Goal: Ask a question

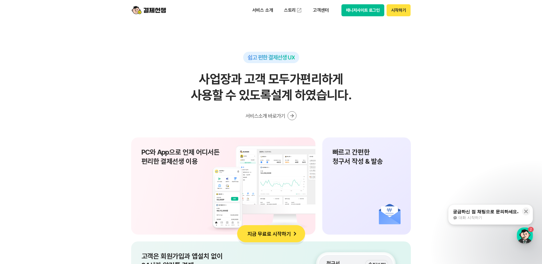
scroll to position [5113, 0]
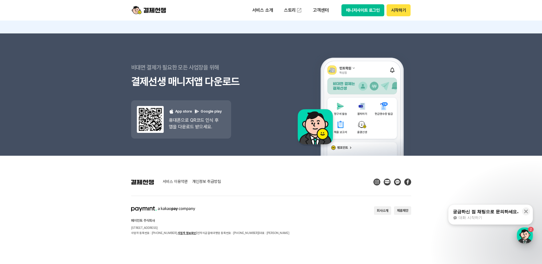
click at [526, 233] on div "button" at bounding box center [525, 235] width 16 height 16
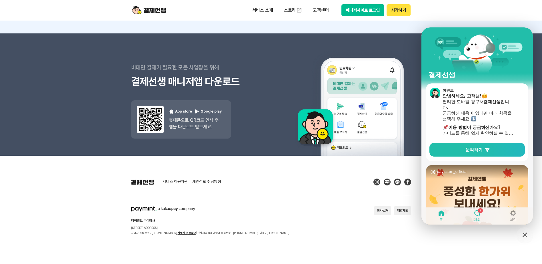
click at [479, 214] on icon at bounding box center [477, 213] width 6 height 6
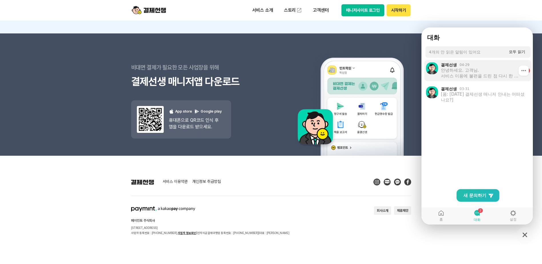
click at [493, 75] on div "안녕하세요. 고객님. 서비스 이용에 불편을 드린 점 다시 한 번 사과드립니다. 유사한 문제가 발생하지 않도록 노력하는 결제선생이 되겠습니다. …" at bounding box center [481, 72] width 81 height 11
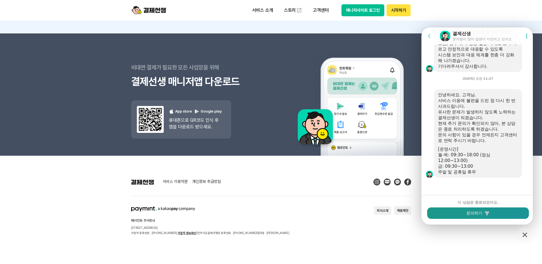
scroll to position [1227, 0]
click at [487, 209] on button "문의하기" at bounding box center [478, 212] width 102 height 11
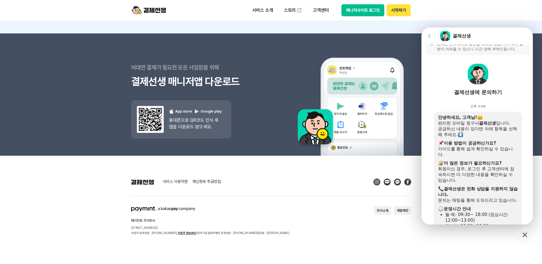
scroll to position [0, 0]
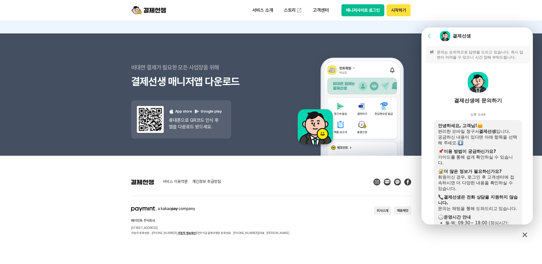
click at [464, 165] on div "가이드를 통해 쉽게 확인하실 수 있습니다." at bounding box center [478, 159] width 80 height 11
click at [477, 157] on div "가이드를 통해 쉽게 확인하실 수 있습니다." at bounding box center [478, 159] width 80 height 11
click at [489, 128] on div "안녕하세요, 고객님!" at bounding box center [478, 126] width 80 height 6
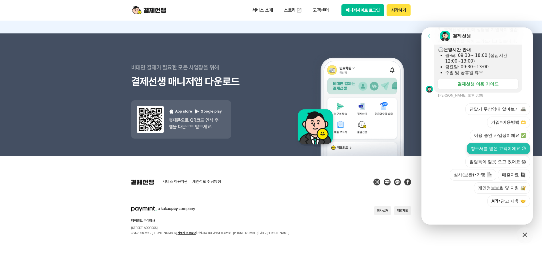
scroll to position [173, 0]
click at [341, 197] on div "서비스 이용약관 개인정보 취급방침 페이민트 주식회사 서울시 성동구 상원1길 26 서울숲A타워 409호 사업자 등록번호 : 220-88-7547…" at bounding box center [271, 206] width 280 height 57
click at [487, 241] on footer "서비스 이용약관 개인정보 취급방침 페이민트 주식회사 서울시 성동구 상원1길 26 서울숲A타워 409호 사업자 등록번호 : 220-88-7547…" at bounding box center [271, 210] width 542 height 108
drag, startPoint x: 532, startPoint y: 234, endPoint x: 527, endPoint y: 236, distance: 5.3
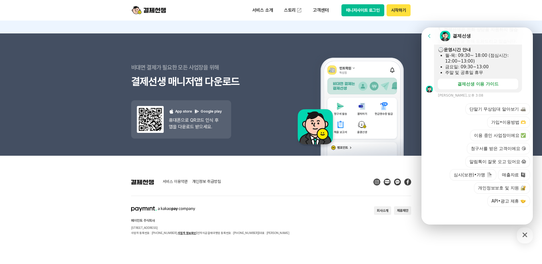
click at [527, 236] on icon "button" at bounding box center [524, 235] width 10 height 10
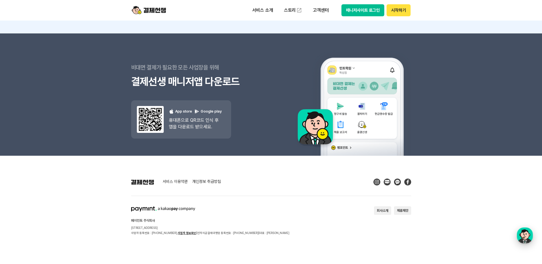
click at [523, 236] on div "button" at bounding box center [525, 235] width 16 height 16
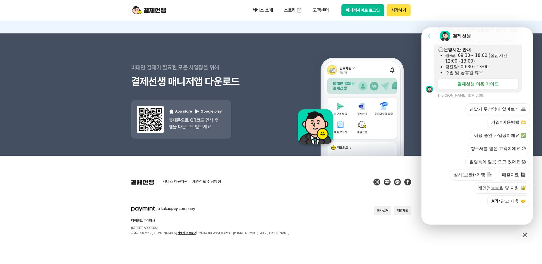
click at [444, 120] on div "단말기 무상임대 알아보기 가입•이용방법 🫶 이용 중인 사업장이에요 ✅ 청구서를 받은 고객이에요 😘 알림톡이 잘못 오고 있어요 😱 심사(보완)•…" at bounding box center [483, 154] width 94 height 103
click at [319, 121] on img at bounding box center [350, 95] width 121 height 121
click at [154, 13] on img at bounding box center [149, 10] width 34 height 11
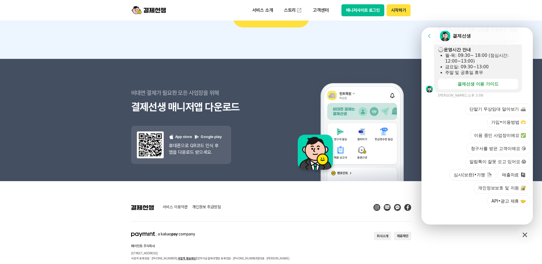
scroll to position [5113, 0]
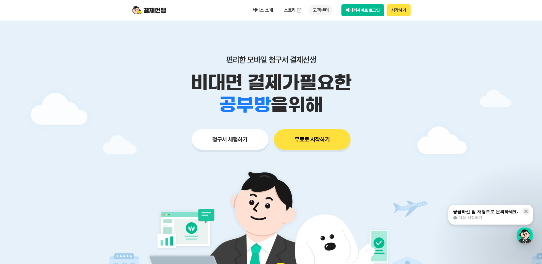
click at [327, 10] on p "고객센터" at bounding box center [321, 10] width 24 height 10
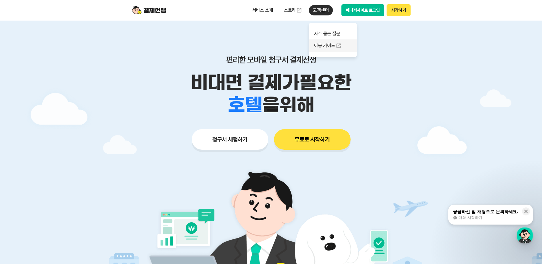
click at [330, 45] on link "이용 가이드" at bounding box center [333, 45] width 48 height 13
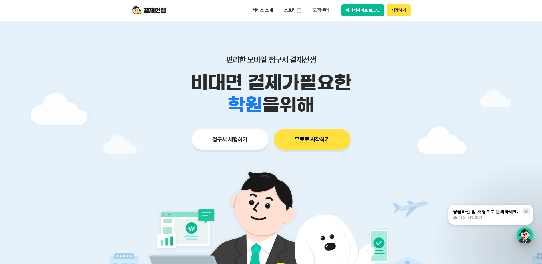
click at [527, 238] on div "button" at bounding box center [525, 235] width 16 height 16
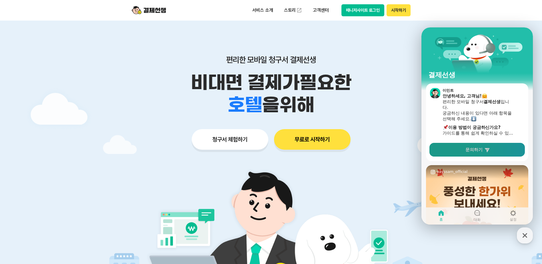
click at [482, 151] on span "문의하기" at bounding box center [473, 150] width 17 height 6
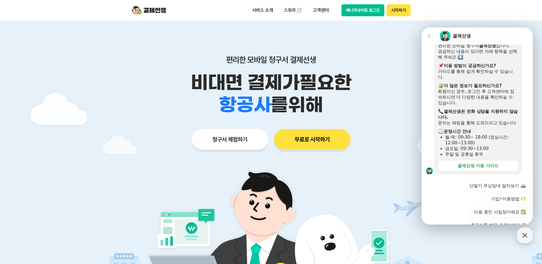
scroll to position [168, 0]
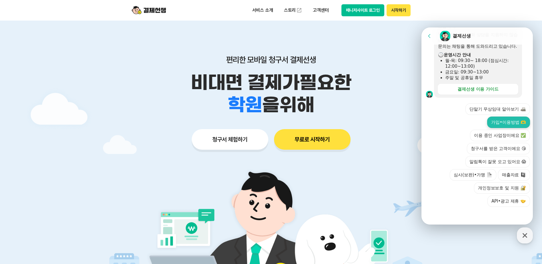
click at [509, 125] on button "가입•이용방법 🫶" at bounding box center [508, 122] width 43 height 11
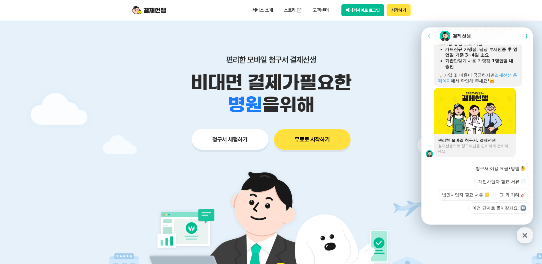
scroll to position [383, 0]
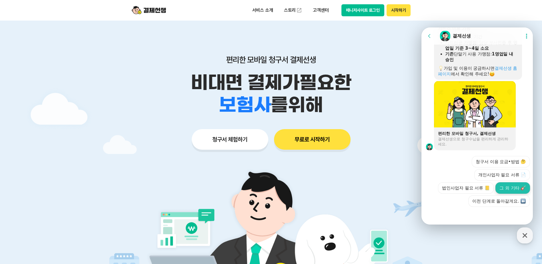
click at [505, 191] on button "그 외 기타 🎸" at bounding box center [512, 187] width 35 height 11
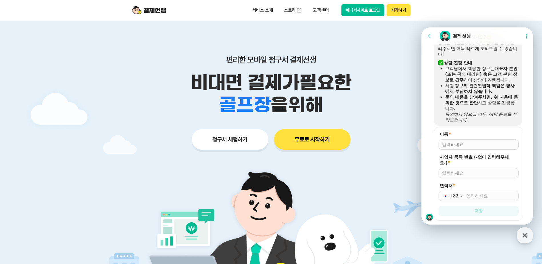
scroll to position [538, 0]
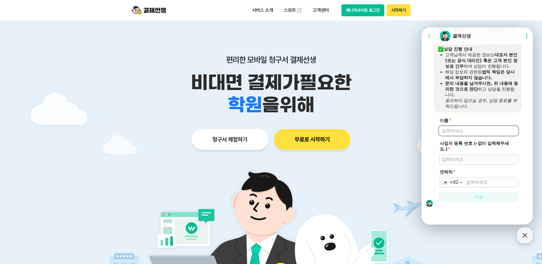
click at [478, 129] on input "이름 *" at bounding box center [478, 131] width 73 height 6
type input "애니톡"
click at [472, 160] on input "사업자 등록 번호 (-없이 입력해주세요.) *" at bounding box center [478, 160] width 73 height 6
type input "2328800167"
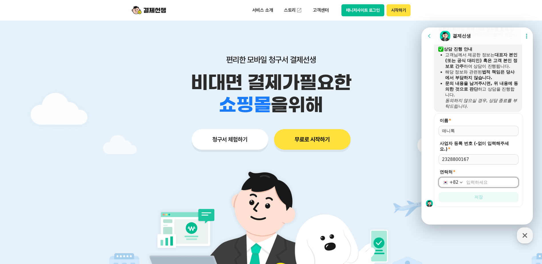
click at [476, 183] on input "연락처 *" at bounding box center [490, 182] width 49 height 6
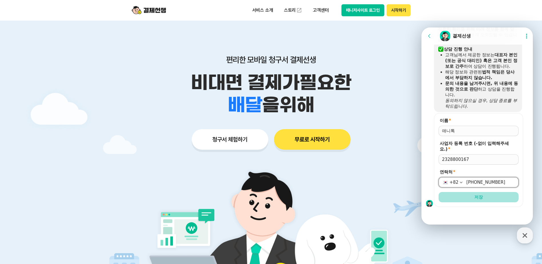
click at [489, 199] on button "저장" at bounding box center [478, 197] width 80 height 10
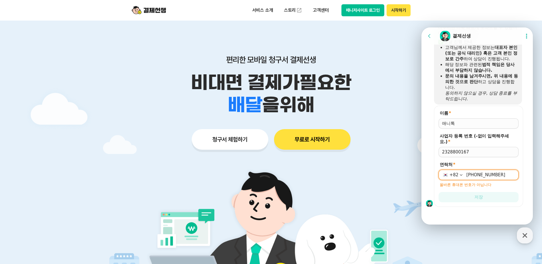
scroll to position [546, 0]
click at [475, 179] on div "+82 02-2644-3313" at bounding box center [478, 175] width 80 height 10
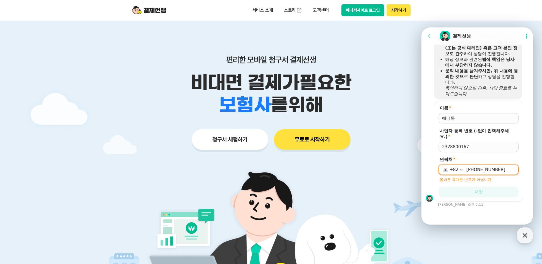
scroll to position [551, 0]
click at [466, 172] on input "02-2644-3313" at bounding box center [490, 170] width 49 height 6
drag, startPoint x: 465, startPoint y: 170, endPoint x: 547, endPoint y: 159, distance: 82.4
click at [533, 27] on html "Go to previous page Chat Room 결제선생 Show userchat action dialog Message List 문의는…" at bounding box center [476, 27] width 111 height 0
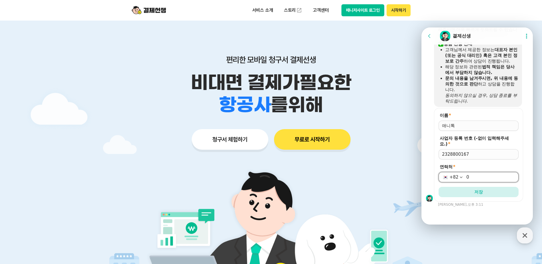
scroll to position [543, 0]
type input "[PHONE_NUMBER]"
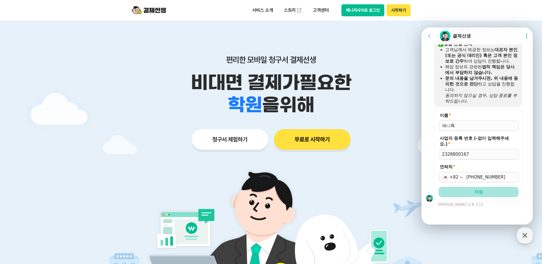
click at [485, 193] on button "저장" at bounding box center [478, 192] width 80 height 10
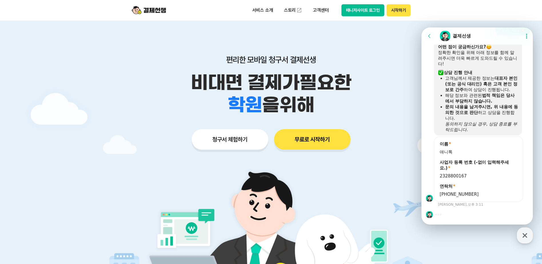
scroll to position [515, 0]
click at [469, 212] on div at bounding box center [477, 214] width 113 height 15
click at [469, 209] on div at bounding box center [477, 214] width 113 height 15
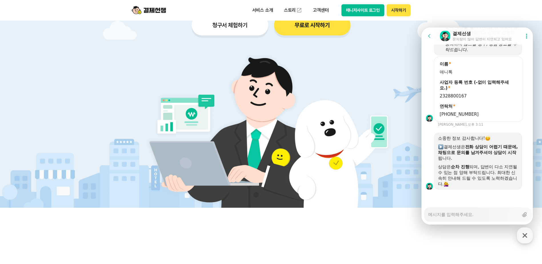
scroll to position [595, 0]
click at [463, 216] on textarea "Messenger Input Textarea" at bounding box center [473, 213] width 91 height 10
type textarea "x"
type textarea "w"
type textarea "x"
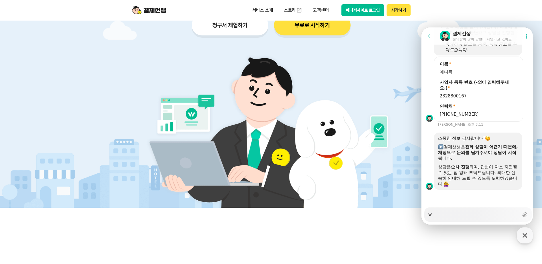
type textarea "wl"
type textarea "x"
type textarea "wlr"
type textarea "x"
type textarea "wlrm"
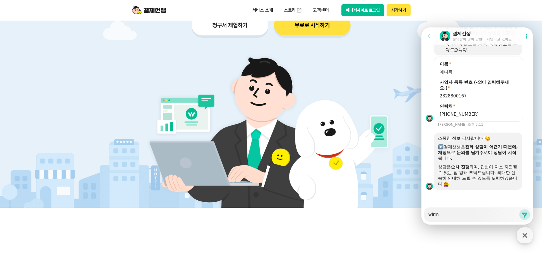
type textarea "x"
type textarea "wlr"
type textarea "x"
type textarea "wl"
type textarea "x"
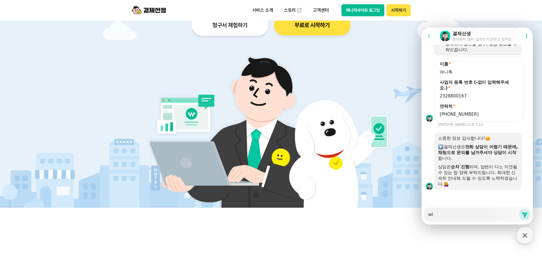
type textarea "w"
type textarea "x"
type textarea "ㅈ"
type textarea "x"
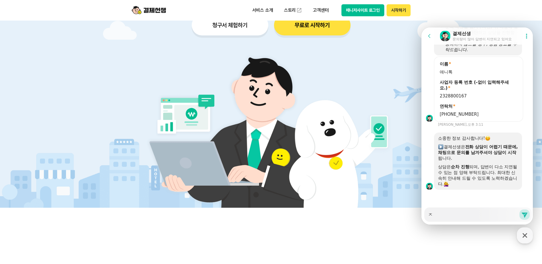
type textarea "지"
type textarea "x"
type textarea "직"
type textarea "x"
type textarea "지그"
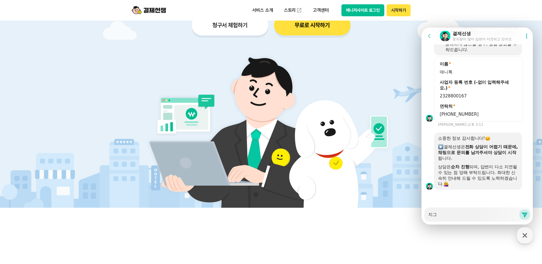
type textarea "x"
type textarea "지금"
type textarea "x"
type textarea "지금"
type textarea "x"
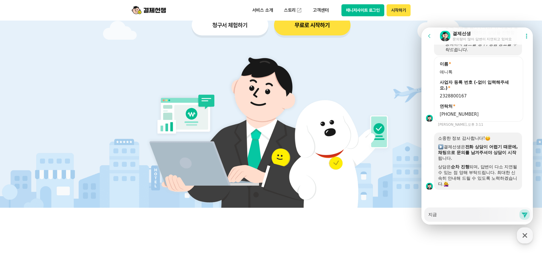
type textarea "지금 ㅅ"
type textarea "x"
type textarea "지금 시"
type textarea "x"
type textarea "지금 싯"
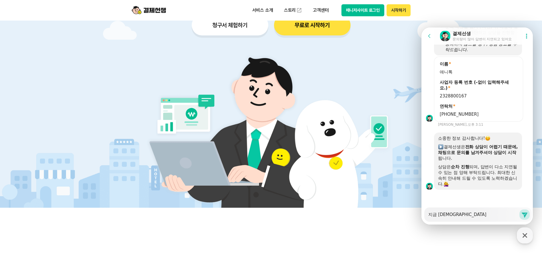
type textarea "x"
type textarea "지금 시스"
type textarea "x"
type textarea "지금 시슼"
type textarea "x"
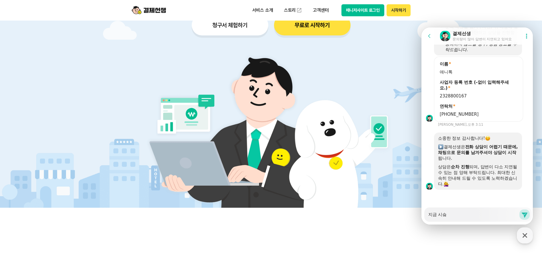
type textarea "지금 시슼ㅌ"
type textarea "x"
type textarea "지금 시슼"
type textarea "x"
type textarea "지금 시"
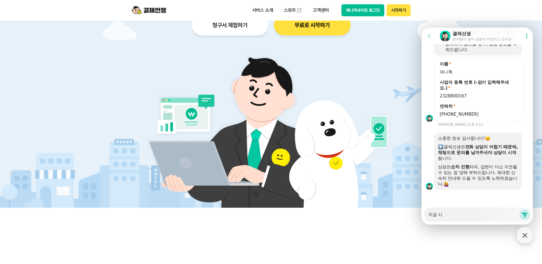
type textarea "x"
type textarea "지금 시ㅅ"
type textarea "x"
type textarea "지금 시스"
type textarea "x"
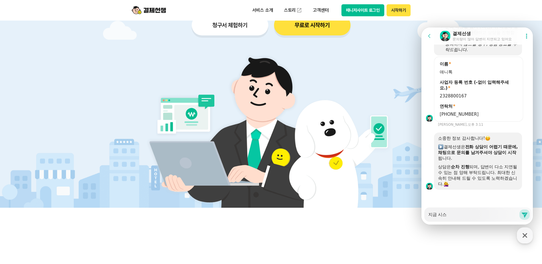
type textarea "지금 시슽"
type textarea "x"
type textarea "지금 시스테"
type textarea "x"
type textarea "지금 시스템"
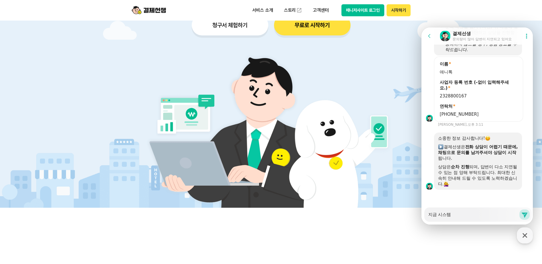
type textarea "x"
type textarea "지금 시스템ㅇ"
type textarea "x"
type textarea "지금 시스템이"
type textarea "x"
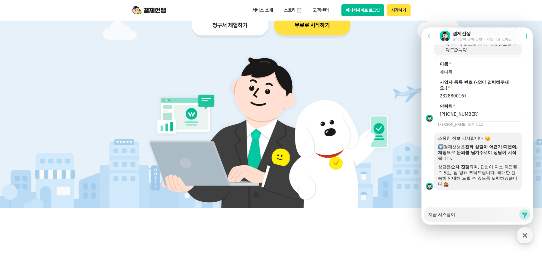
type textarea "지금 시스템이"
type textarea "x"
type textarea "지금 시스템이 ㄱ"
type textarea "x"
type textarea "지금 시스템이 계"
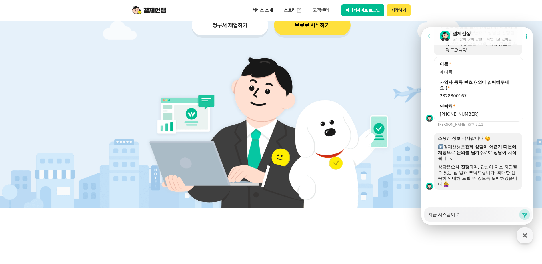
type textarea "x"
type textarea "지금 시스템이 곗"
type textarea "x"
type textarea "지금 시스템이 계소"
type textarea "x"
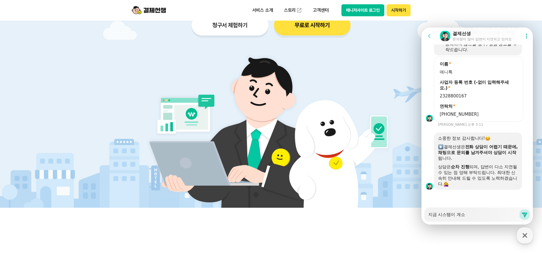
type textarea "지금 시스템이 계속"
type textarea "x"
type textarea "지금 시스템이 계속"
type textarea "x"
type textarea "지금 시스템이 계속 ㅇ"
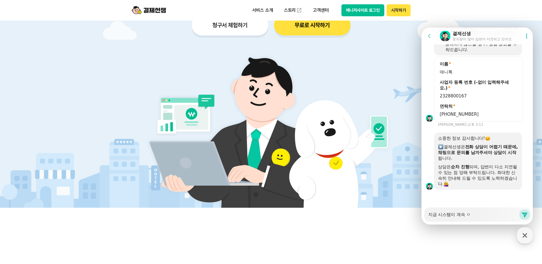
type textarea "x"
type textarea "지금 시스템이 계속 오"
type textarea "x"
type textarea "지금 시스템이 계속 올"
type textarea "x"
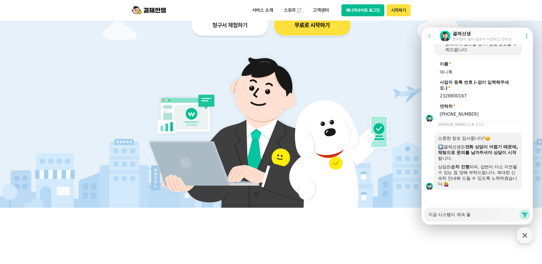
type textarea "지금 시스템이 계속 오류"
type textarea "x"
type textarea "지금 시스템이 계속 오륙"
type textarea "x"
type textarea "지금 시스템이 계속 오류가"
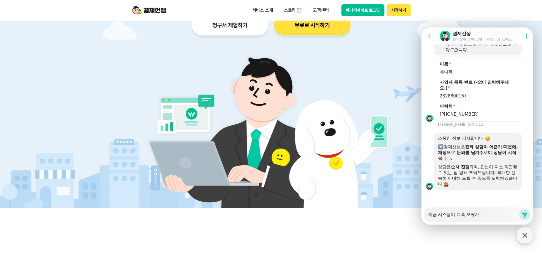
type textarea "x"
type textarea "지금 시스템이 계속 오류가"
type textarea "x"
type textarea "지금 시스템이 계속 오류가 ㄴ"
type textarea "x"
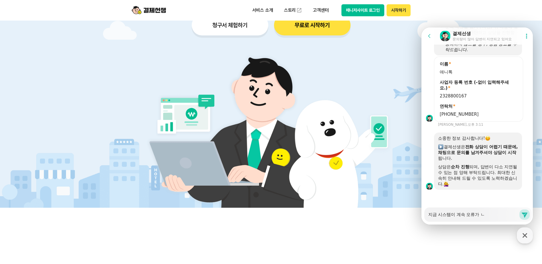
type textarea "지금 시스템이 계속 오류가 나"
type textarea "x"
type textarea "지금 시스템이 계속 오류가 납"
type textarea "x"
type textarea "지금 시스템이 계속 오류가 납ㄴ"
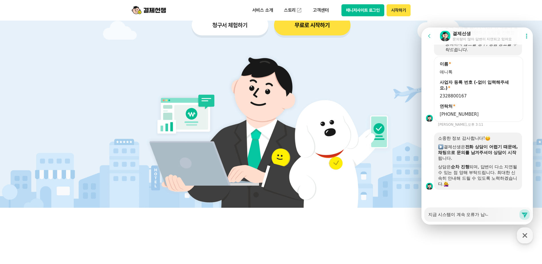
type textarea "x"
type textarea "지금 시스템이 계속 오류가 납니"
type textarea "x"
type textarea "지금 시스템이 계속 오류가 납닏"
type textarea "x"
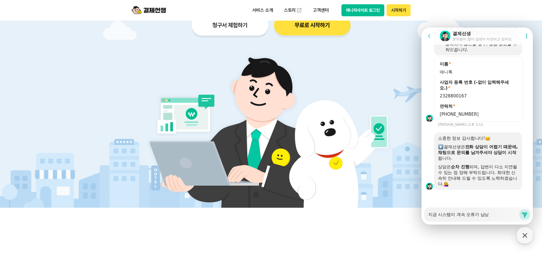
type textarea "지금 시스템이 계속 오류가 납니다"
type textarea "x"
type textarea "지금 시스템이 계속 오류가 납니다."
type textarea "x"
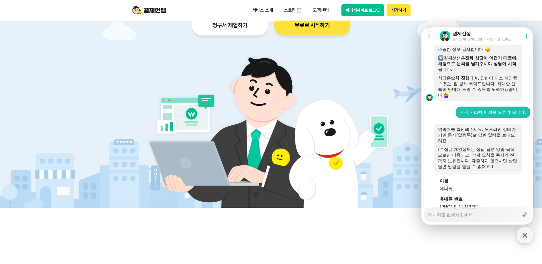
scroll to position [718, 0]
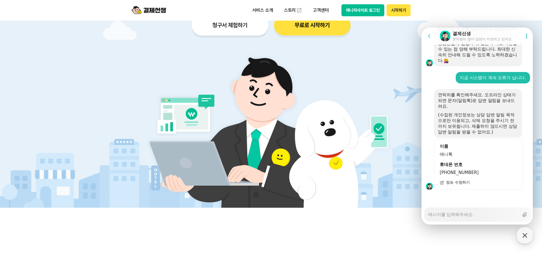
type textarea "x"
type textarea "ㄱ"
type textarea "x"
type textarea "고"
type textarea "x"
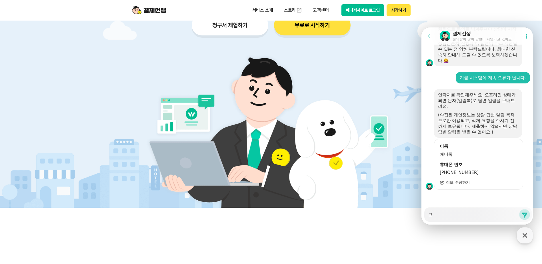
type textarea "곡"
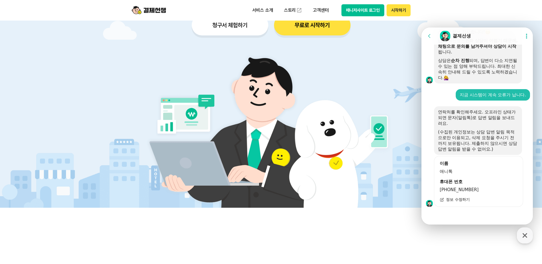
scroll to position [701, 0]
click at [456, 216] on div at bounding box center [477, 214] width 113 height 15
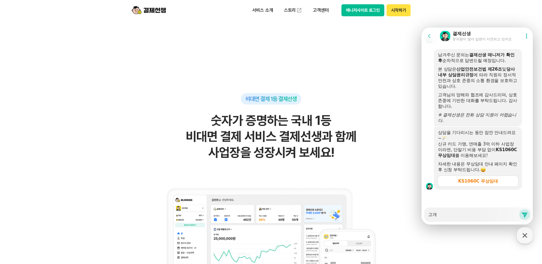
scroll to position [343, 0]
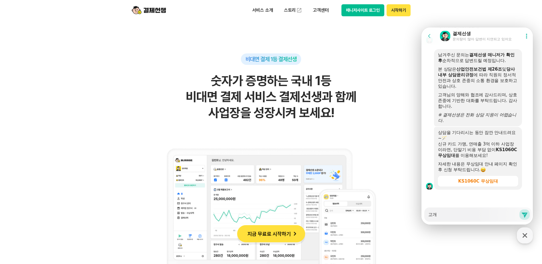
click at [451, 217] on textarea "고개" at bounding box center [473, 213] width 91 height 10
type textarea "x"
type textarea "고"
type textarea "x"
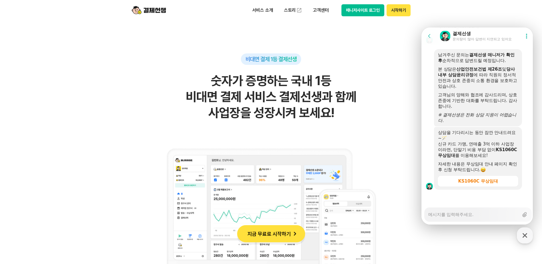
type textarea "ㄱ"
type textarea "x"
type textarea "고"
type textarea "x"
type textarea "곡"
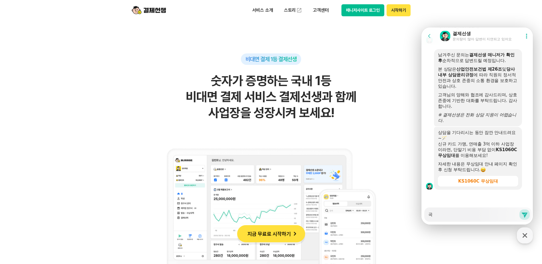
type textarea "x"
type textarea "고개"
type textarea "x"
type textarea "고객"
type textarea "x"
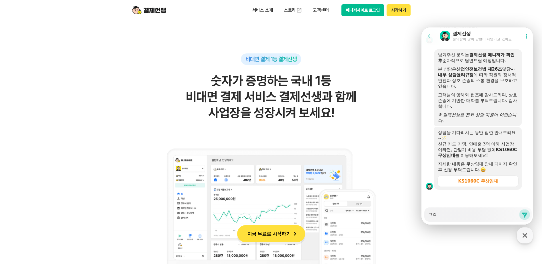
type textarea "고갟"
type textarea "x"
type textarea "고객세"
type textarea "x"
type textarea "고객센"
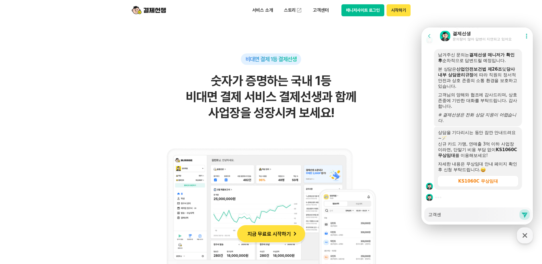
type textarea "x"
type textarea "고객센ㅌ"
type textarea "x"
type textarea "고객센터"
type textarea "x"
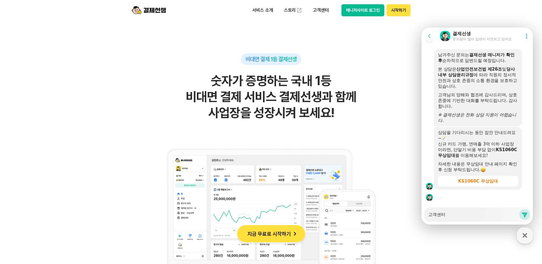
type textarea "고객센터"
type textarea "x"
type textarea "고객센터 ㅈ"
type textarea "x"
type textarea "고객센터 저"
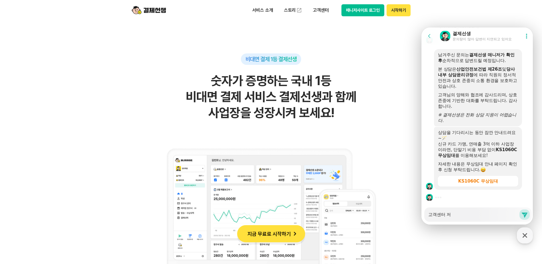
type textarea "x"
type textarea "고객센터 전"
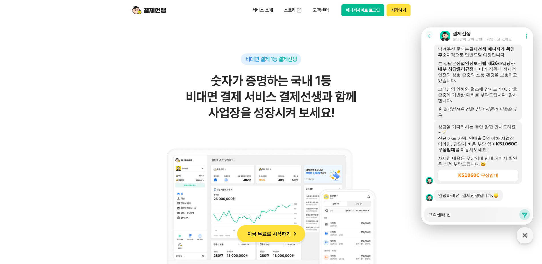
type textarea "x"
type textarea "고객센터 젆"
type textarea "x"
type textarea "고객센터 전호"
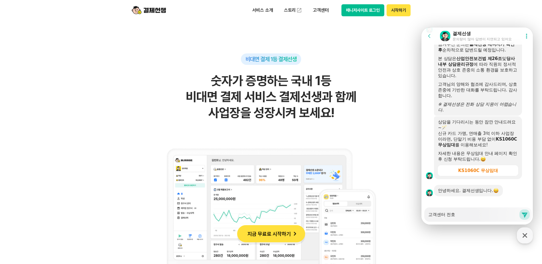
type textarea "x"
type textarea "고객센터 전화"
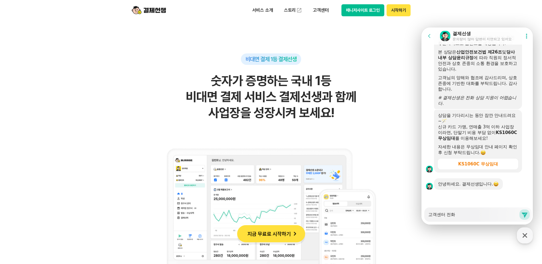
scroll to position [882, 0]
type textarea "x"
type textarea "고객센터 전환"
type textarea "x"
type textarea "고객센터 전화느"
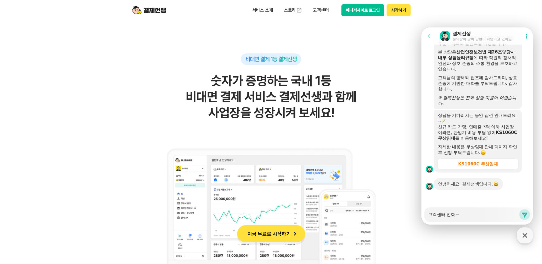
type textarea "x"
type textarea "고객센터 전화는"
type textarea "x"
type textarea "고객센터 전화는"
type textarea "x"
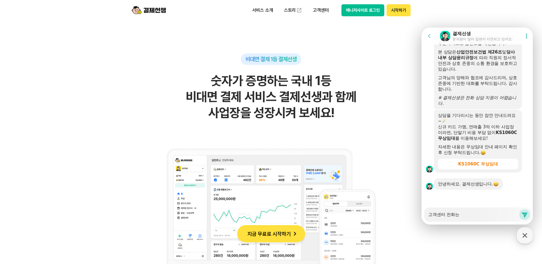
type textarea "고객센터 전화는 ㄷ"
type textarea "x"
type textarea "고객센터 전화는 다"
type textarea "x"
type textarea "고객센터 전화는 다"
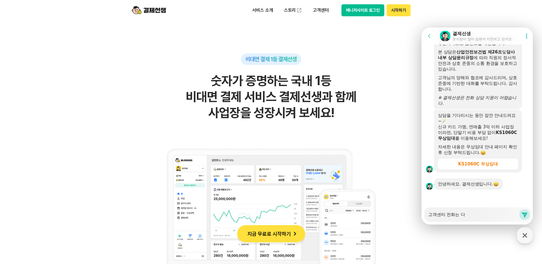
type textarea "x"
type textarea "고객센터 전화는 다 ㅇ"
type textarea "x"
type textarea "고객센터 전화는 다 어"
type textarea "x"
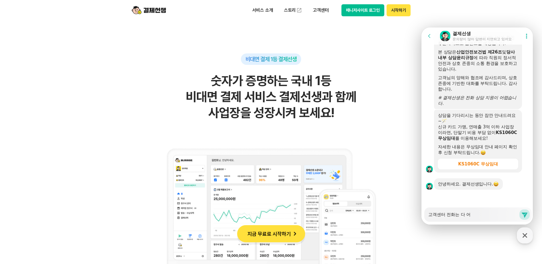
type textarea "고객센터 전화는 다 업"
type textarea "x"
type textarea "고객센터 전화는 다 없"
type textarea "x"
type textarea "고객센터 전화는 다 없ㅇ"
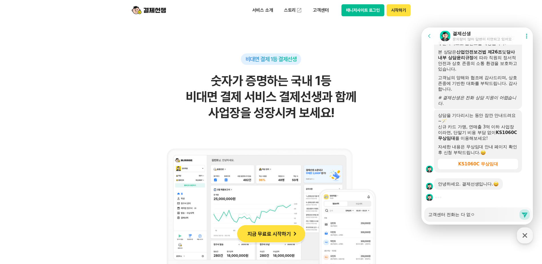
type textarea "x"
type textarea "고객센터 전화는 다 없애"
type textarea "x"
type textarea "고객센터 전화는 다 없액"
type textarea "x"
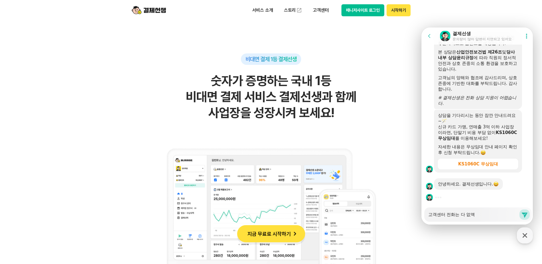
type textarea "고객센터 전화는 다 없애고"
type textarea "x"
type textarea "고객센터 전화는 다 없애고"
type textarea "x"
type textarea "고객센터 전화는 다 없애고 ㅈ"
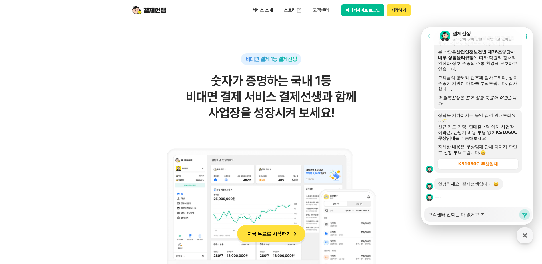
type textarea "x"
type textarea "고객센터 전화는 다 없애고 저"
type textarea "x"
type textarea "고객센터 전화는 다 없애고 접"
type textarea "x"
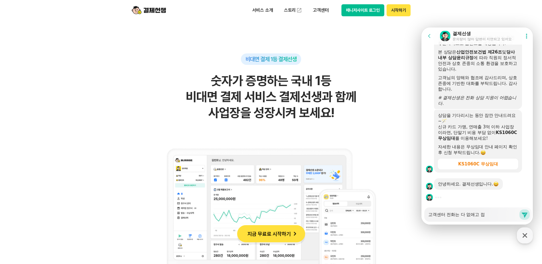
type textarea "고객센터 전화는 다 없애고 젒"
type textarea "x"
type textarea "고객센터 전화는 다 없애고 접소"
type textarea "x"
type textarea "고객센터 전화는 다 없애고 접속"
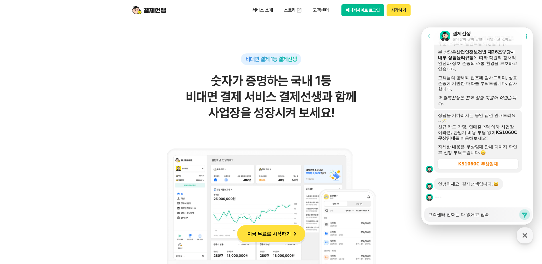
type textarea "x"
type textarea "고객센터 전화는 다 없애고 접속ㄷ"
type textarea "x"
type textarea "고객센터 전화는 다 없애고 접속도"
type textarea "x"
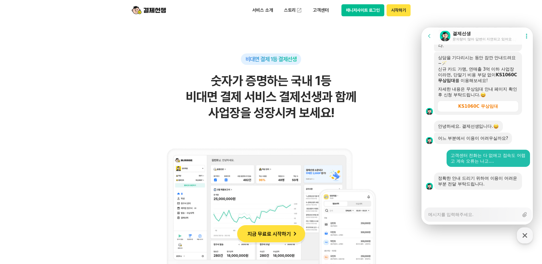
scroll to position [939, 0]
click at [356, 55] on div "비대면 결제 1등 결제선생 숫자가 증명하는 국내 1등 비대면 결제 서비스 결제선생과 함께 사업장을 성장시켜 보세요!" at bounding box center [271, 187] width 280 height 268
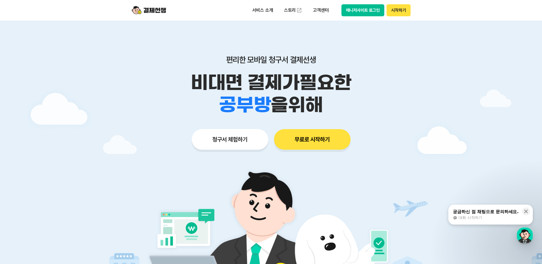
click at [499, 211] on div "궁금하신 점 채팅으로 문의하세요." at bounding box center [486, 212] width 66 height 6
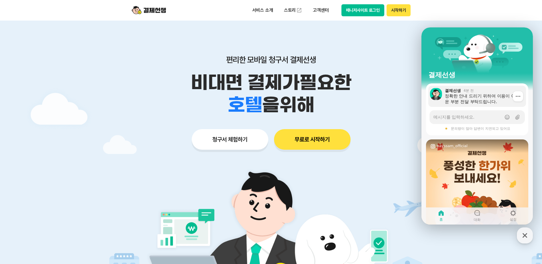
click at [483, 98] on div "정확한 안내 드리기 위하여 이용이 어려운 부분 전달 부탁드립니다." at bounding box center [483, 98] width 77 height 11
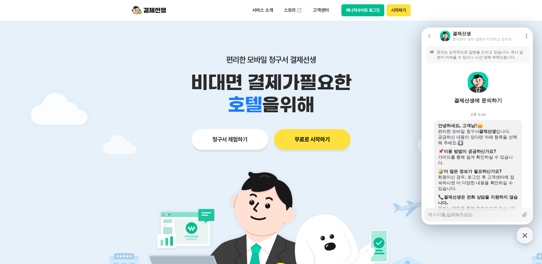
scroll to position [934, 0]
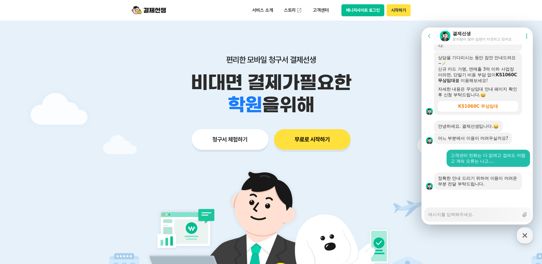
click at [473, 214] on textarea "Messenger Input Textarea" at bounding box center [473, 213] width 91 height 10
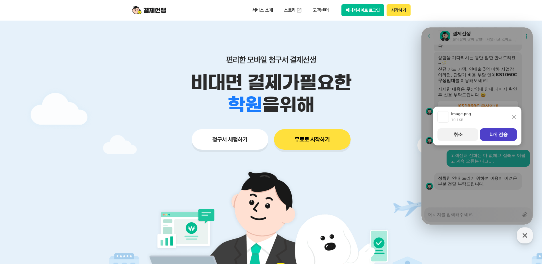
click at [489, 135] on button "1개 전송" at bounding box center [498, 134] width 37 height 13
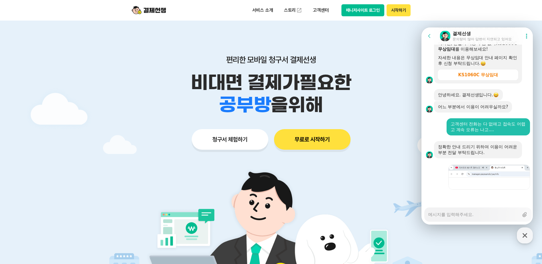
scroll to position [966, 0]
click at [474, 215] on textarea "Messenger Input Textarea" at bounding box center [473, 213] width 91 height 10
type textarea "x"
type textarea "ㅈ"
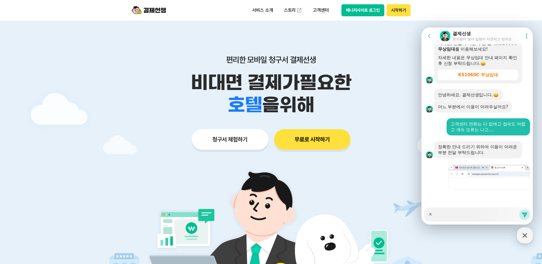
type textarea "x"
type textarea "저"
type textarea "x"
type textarea "접"
type textarea "x"
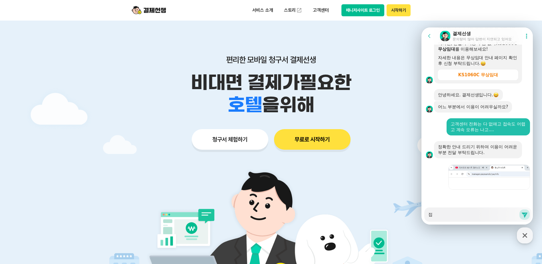
type textarea "젒"
type textarea "x"
type textarea "접소"
type textarea "x"
type textarea "접속"
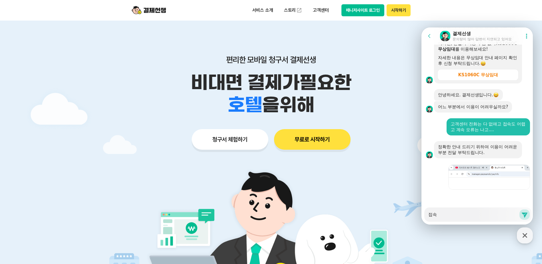
type textarea "x"
type textarea "접속ㅇ"
type textarea "x"
type textarea "접속이"
type textarea "x"
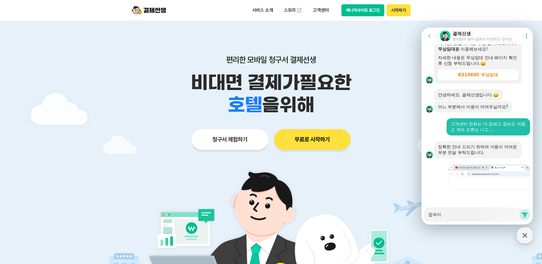
type textarea "접속이"
type textarea "x"
type textarea "접속이 ㅇ"
type textarea "x"
type textarea "접속이 아"
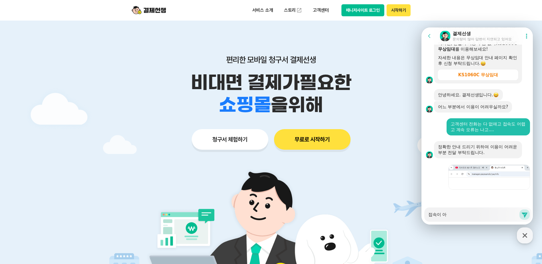
type textarea "x"
type textarea "접속이 안"
type textarea "x"
type textarea "접속이 안ㄷ"
type textarea "x"
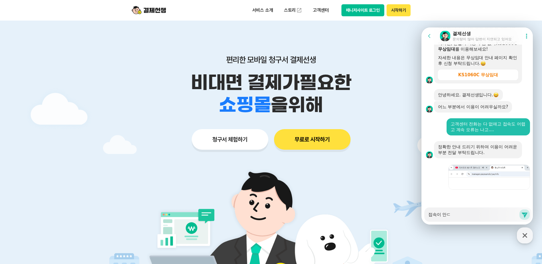
type textarea "접속이 안도"
type textarea "x"
type textarea "접속이 안되"
type textarea "x"
type textarea "접속이 안된"
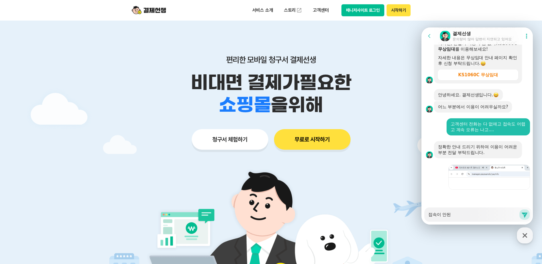
type textarea "x"
type textarea "접속이 안되네"
type textarea "x"
type textarea "접속이 안되넹"
type textarea "x"
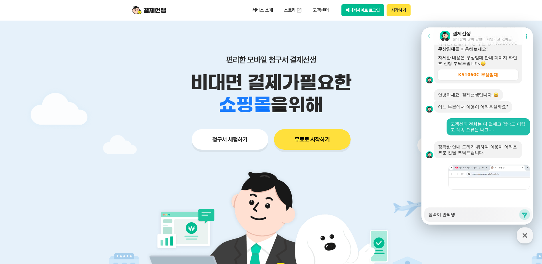
type textarea "접속이 안되네요"
type textarea "x"
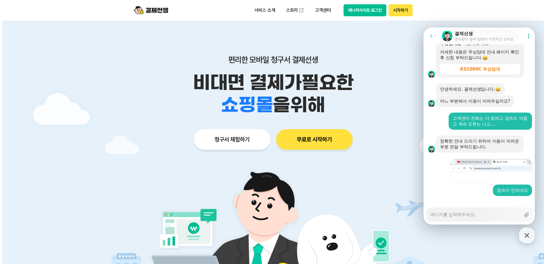
scroll to position [978, 0]
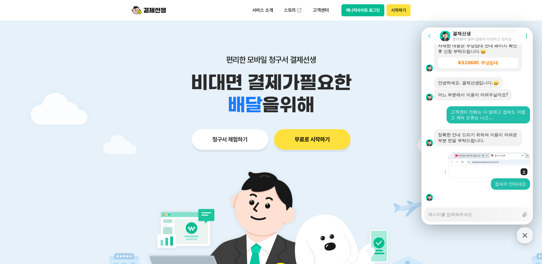
click at [505, 156] on img at bounding box center [489, 165] width 82 height 25
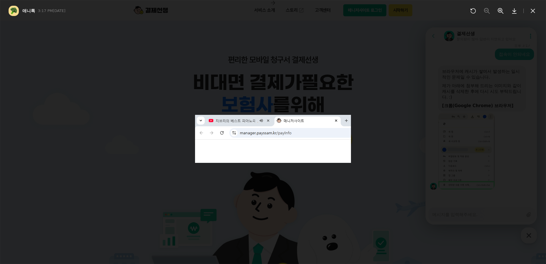
scroll to position [1112, 0]
click at [531, 10] on icon at bounding box center [532, 10] width 7 height 7
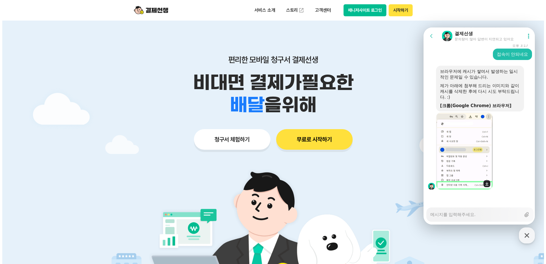
click at [465, 164] on img at bounding box center [464, 151] width 57 height 77
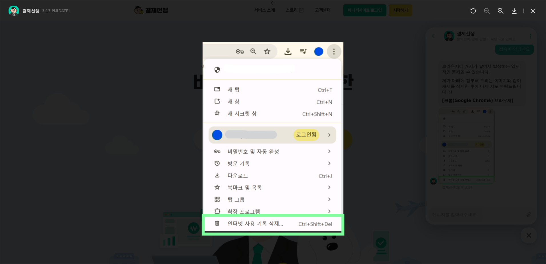
scroll to position [1118, 0]
type textarea "x"
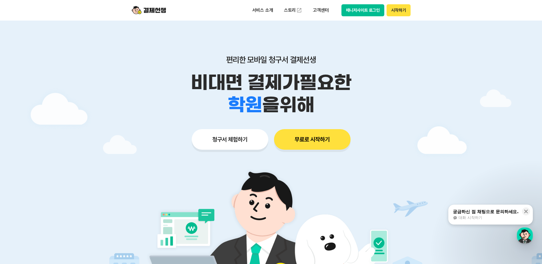
click at [528, 239] on div "button" at bounding box center [525, 235] width 16 height 16
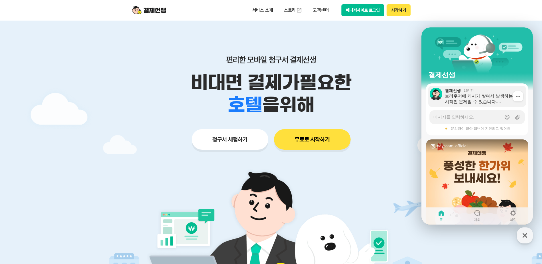
click at [482, 97] on div "브라우저에 캐시가 쌓여서 발생하는 일시적인 문제일 수 있습니다. 제가 아래에 첨부해 드리는 이미지와 같이 캐시를 삭제한 후에 다시 시도 부탁드…" at bounding box center [483, 98] width 77 height 11
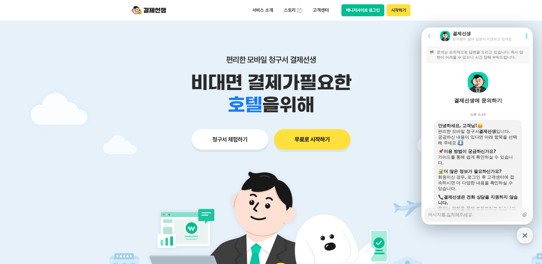
scroll to position [1107, 0]
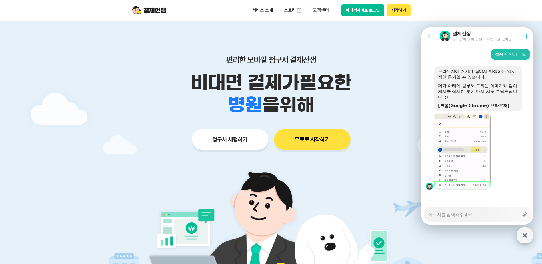
click at [526, 232] on icon "button" at bounding box center [524, 235] width 10 height 10
type textarea "x"
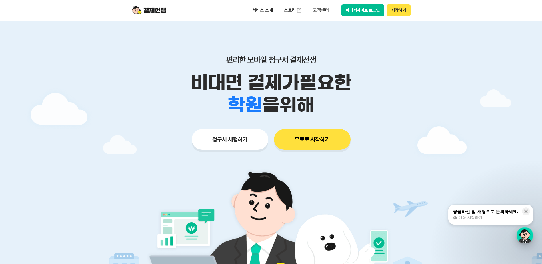
click at [530, 236] on div "button" at bounding box center [525, 235] width 16 height 16
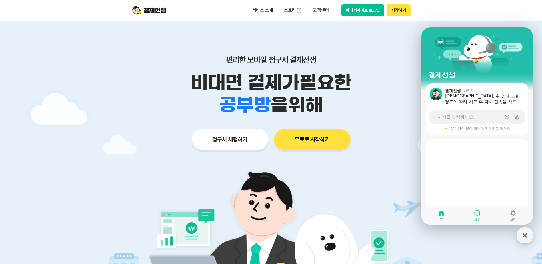
click at [474, 220] on span "대화" at bounding box center [477, 219] width 7 height 5
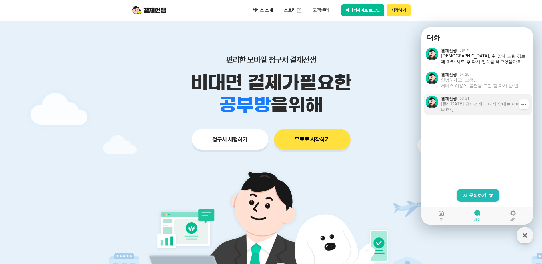
click at [477, 100] on div "결제선생 03-31" at bounding box center [484, 98] width 87 height 5
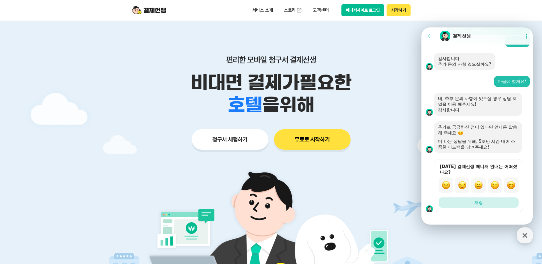
scroll to position [398, 0]
click at [431, 37] on icon at bounding box center [429, 36] width 6 height 6
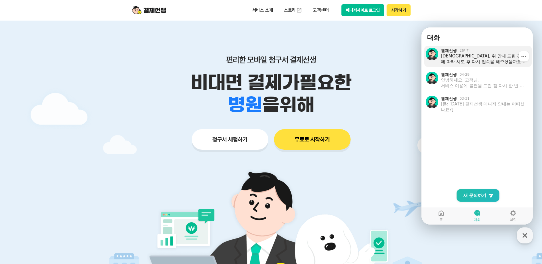
click at [468, 56] on div "[DEMOGRAPHIC_DATA], 위 안내 드린 경로에 따라 시도 후 다시 접속을 해주셨을까요? 일정 시간 동안 추가 문의가 없으면 상담이 …" at bounding box center [484, 58] width 87 height 11
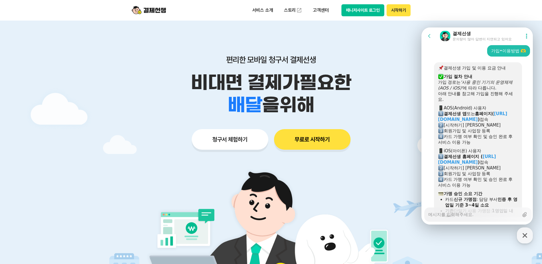
scroll to position [978, 0]
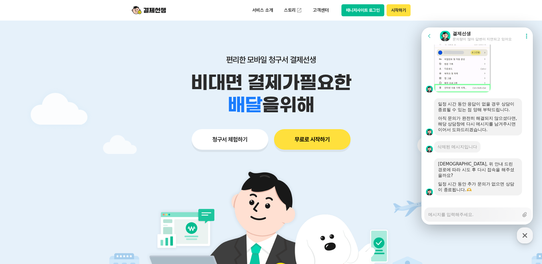
click at [463, 217] on textarea "Messenger Input Textarea" at bounding box center [473, 213] width 91 height 10
type textarea "x"
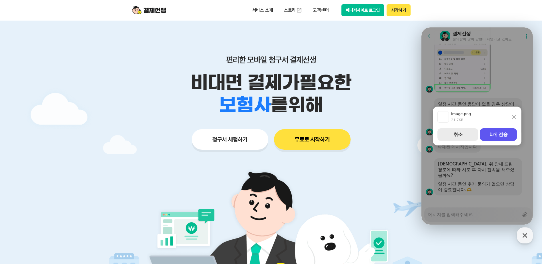
click at [468, 138] on button "취소" at bounding box center [457, 134] width 41 height 13
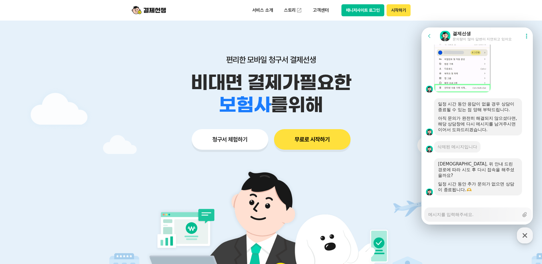
click at [459, 215] on textarea "Messenger Input Textarea" at bounding box center [473, 213] width 91 height 10
type textarea "x"
type textarea "ㅅ"
type textarea "x"
type textarea "사"
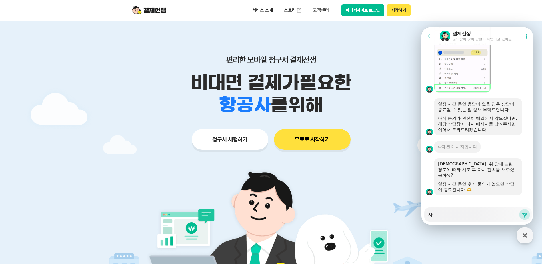
type textarea "x"
type textarea "삭"
type textarea "x"
type textarea "삭ㅈ"
type textarea "x"
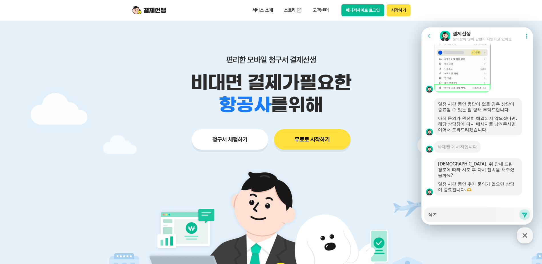
type textarea "삭제"
type textarea "x"
type textarea "삭젷"
type textarea "x"
type textarea "삭제해"
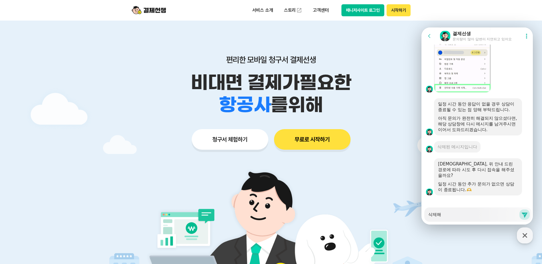
type textarea "x"
type textarea "삭제햇"
type textarea "x"
type textarea "삭제해서"
type textarea "x"
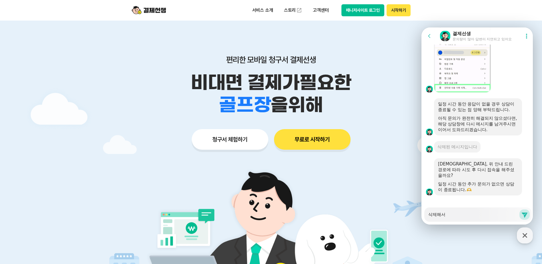
type textarea "삭제해서"
type textarea "x"
type textarea "삭제해서 ㄷ"
type textarea "x"
type textarea "삭제해서 다"
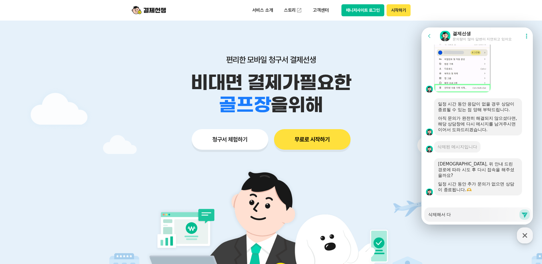
type textarea "x"
type textarea "삭제해서 닷"
type textarea "x"
type textarea "삭제해서 다시"
type textarea "x"
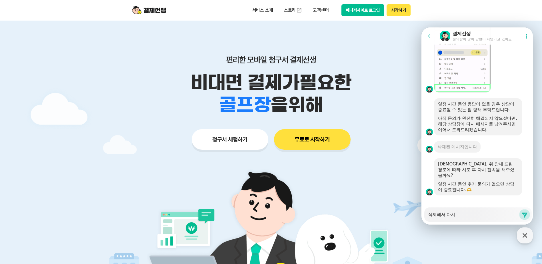
type textarea "삭제해서 다시"
type textarea "x"
type textarea "삭제해서 다시 ㅈ"
type textarea "x"
type textarea "삭제해서 다시 자"
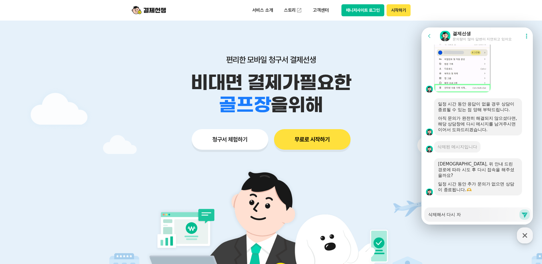
type textarea "x"
type textarea "삭제해서 다시 작"
type textarea "x"
type textarea "삭제해서 다시 작ㄷ"
type textarea "x"
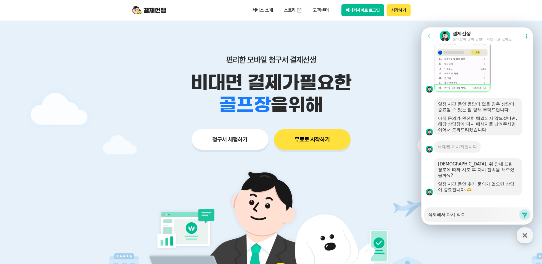
type textarea "삭제해서 다시 작도"
type textarea "x"
type textarea "삭제해서 다시 작동"
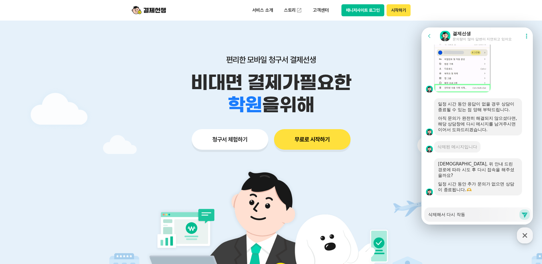
type textarea "x"
type textarea "삭제해서 다시 작동ㅇ"
type textarea "x"
type textarea "삭제해서 다시 작동으"
type textarea "x"
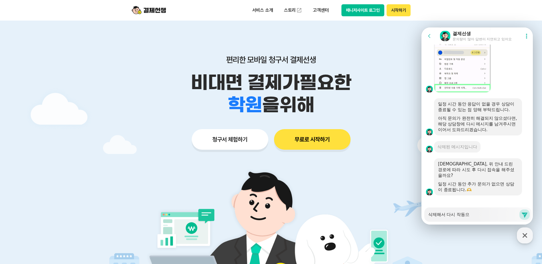
type textarea "삭제해서 다시 작동은"
type textarea "x"
type textarea "삭제해서 다시 작동은"
type textarea "x"
type textarea "삭제해서 다시 작동은 ㄷ"
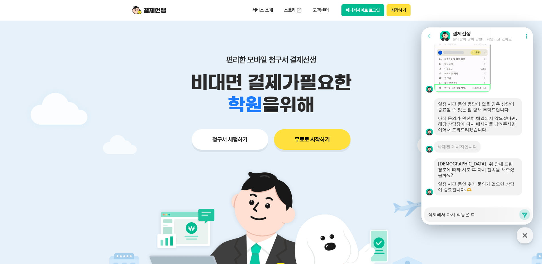
type textarea "x"
type textarea "삭제해서 다시 작동은 도"
type textarea "x"
type textarea "삭제해서 다시 작동은 되"
type textarea "x"
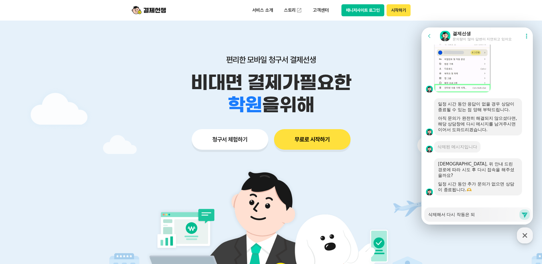
type textarea "삭제해서 다시 작동은 됩"
type textarea "x"
type textarea "삭제해서 다시 작동은 됩ㄴ"
type textarea "x"
type textarea "삭제해서 다시 작동은 됩니"
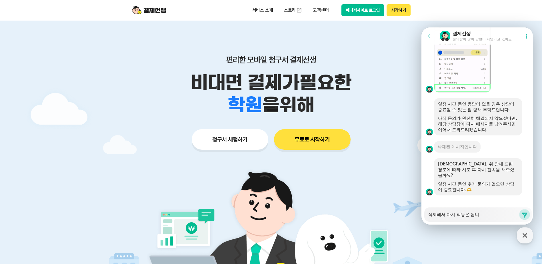
type textarea "x"
type textarea "삭제해서 다시 작동은 됩닏"
type textarea "x"
type textarea "삭제해서 다시 작동은 됩니다"
type textarea "x"
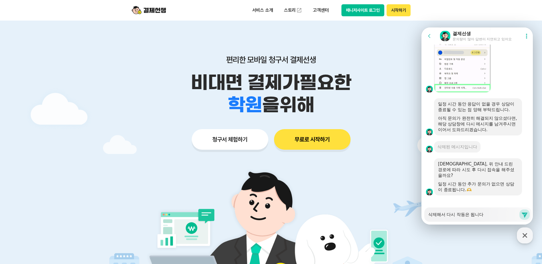
type textarea "삭제해서 다시 작동은 됩니다."
type textarea "x"
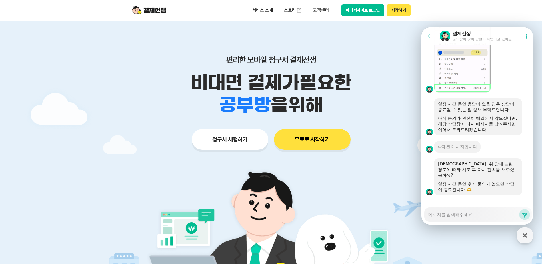
scroll to position [995, 0]
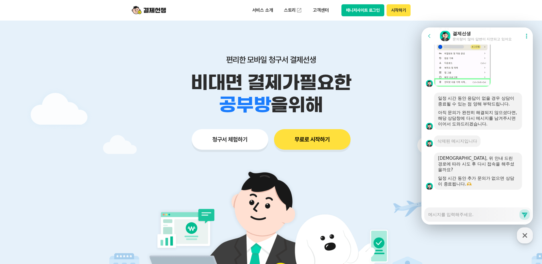
type textarea "x"
type textarea "ㄱ"
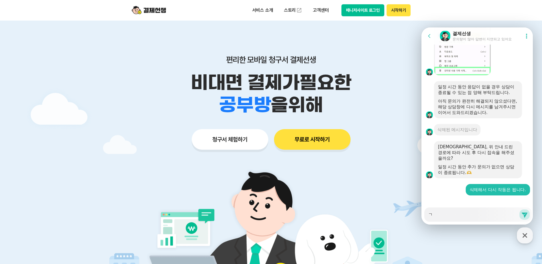
type textarea "x"
type textarea "그"
type textarea "x"
type textarea "글"
type textarea "x"
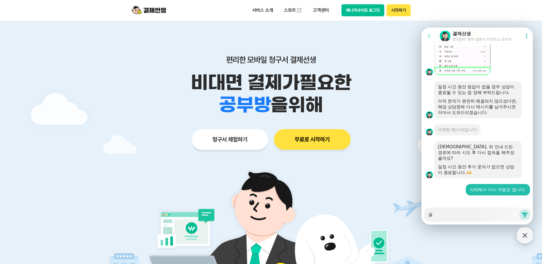
type textarea "그러"
type textarea "x"
type textarea "그런"
type textarea "x"
type textarea "그런ㄷ"
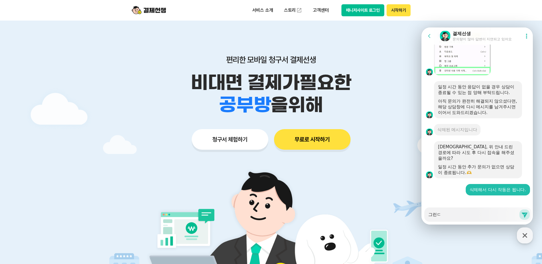
type textarea "x"
type textarea "그런데"
type textarea "x"
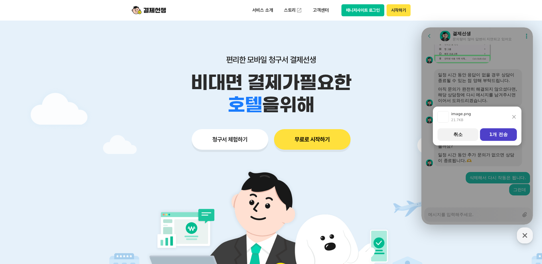
click at [491, 136] on button "1개 전송" at bounding box center [498, 134] width 37 height 13
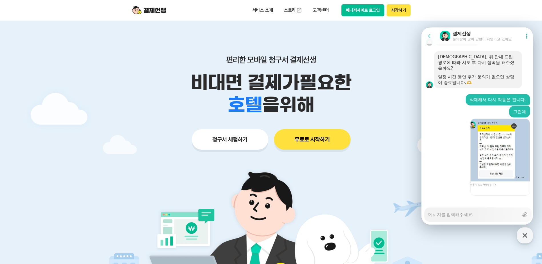
scroll to position [1086, 0]
click at [458, 212] on textarea "Messenger Input Textarea" at bounding box center [473, 213] width 91 height 10
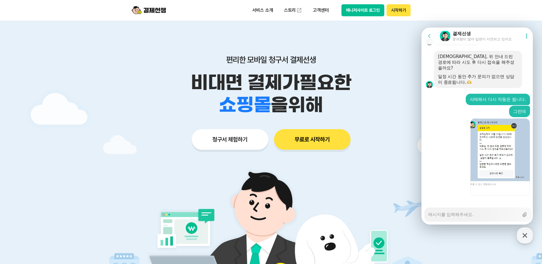
type textarea "x"
type textarea "ㅋ"
type textarea "x"
type textarea "카"
type textarea "x"
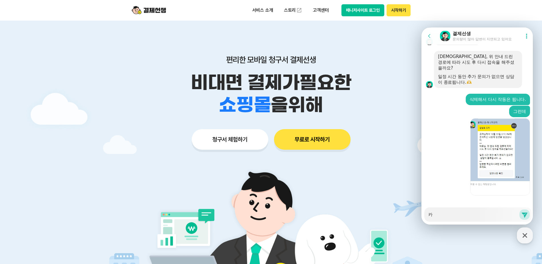
type textarea "캍"
type textarea "x"
type textarea "카토"
type textarea "x"
type textarea "카톡"
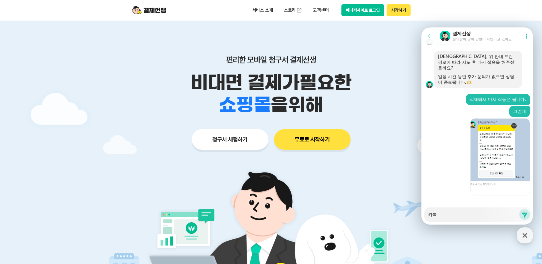
type textarea "x"
type textarea "카톡ㅇ"
type textarea "x"
type textarea "카톡에"
type textarea "x"
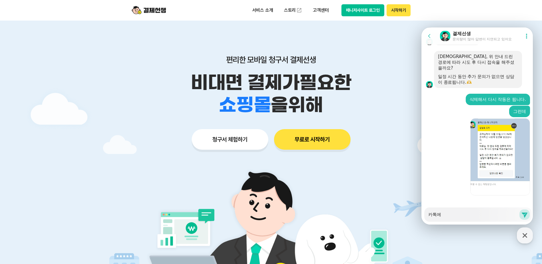
type textarea "카톡에"
type textarea "x"
type textarea "카톡에 ㄷ"
type textarea "x"
type textarea "카톡에 다"
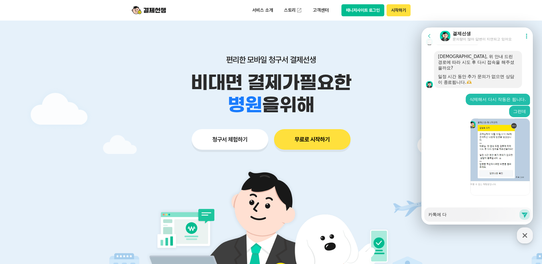
type textarea "x"
type textarea "카톡에 답"
type textarea "x"
type textarea "카톡에 답ㅂ"
type textarea "x"
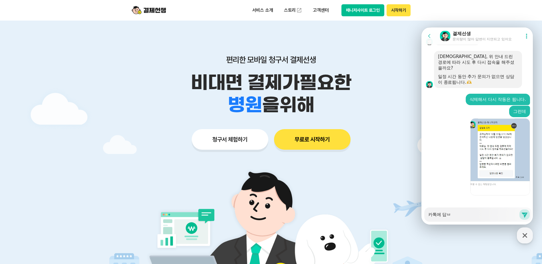
type textarea "카톡에 답벼"
type textarea "x"
type textarea "카톡에 답변"
type textarea "x"
type textarea "카톡에 답변ㅇ"
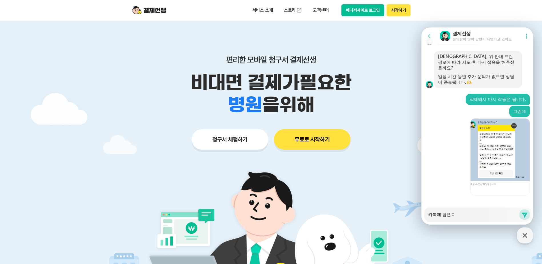
type textarea "x"
type textarea "카톡에 답변이"
type textarea "x"
type textarea "카톡에 답변인"
type textarea "x"
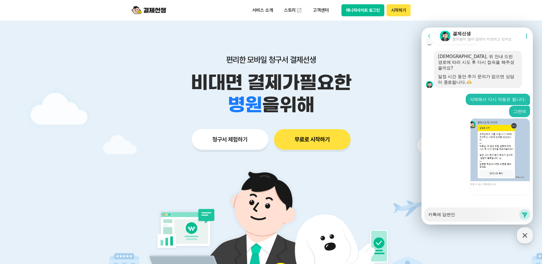
type textarea "카톡에 답변이나"
type textarea "x"
type textarea "카톡에 답변이나"
type textarea "x"
type textarea "카톡에 답변이나 ㅁ"
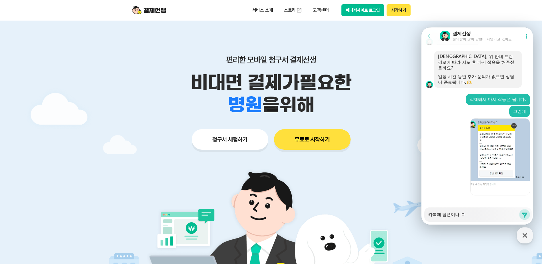
type textarea "x"
type textarea "카톡에 답변이나 무"
type textarea "x"
type textarea "카톡에 답변이나 문"
type textarea "x"
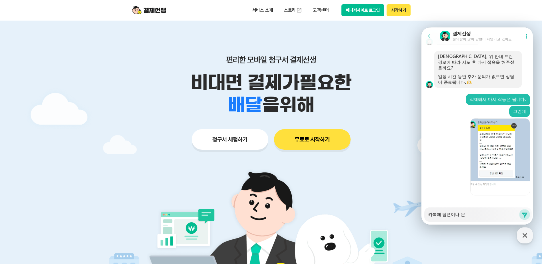
type textarea "카톡에 답변이나 문ㅇ"
type textarea "x"
type textarea "카톡에 답변이나 문으"
type textarea "x"
type textarea "카톡에 답변이나 문의"
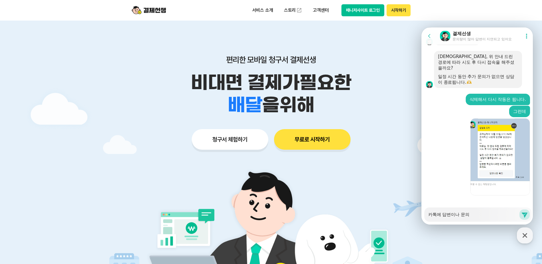
type textarea "x"
type textarea "카톡에 답변이나 문읟"
type textarea "x"
type textarea "카톡에 답변이나 문의도"
type textarea "x"
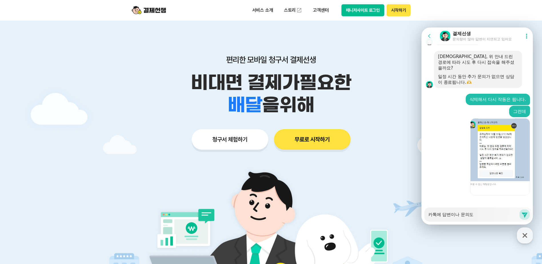
type textarea "카톡에 답변이나 문의도"
type textarea "x"
type textarea "카톡에 답변이나 문의도 ㅇ"
type textarea "x"
type textarea "카톡에 답변이나 문의도 아"
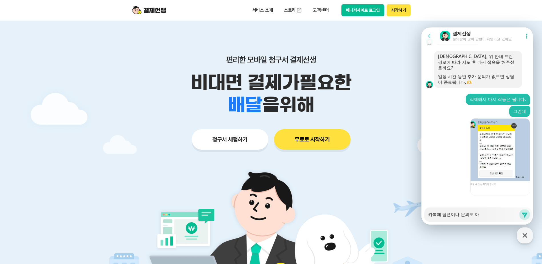
type textarea "x"
type textarea "카톡에 답변이나 문의도 안"
type textarea "x"
type textarea "카톡에 답변이나 문의도 안ㄷ"
type textarea "x"
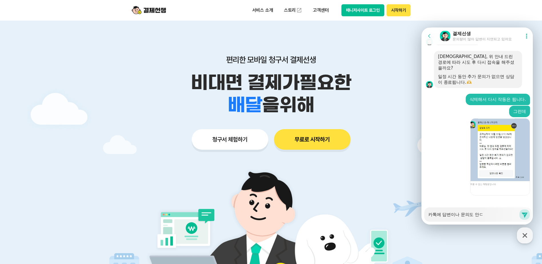
type textarea "카톡에 답변이나 문의도 안도"
type textarea "x"
type textarea "카톡에 답변이나 문의도 안되"
type textarea "x"
type textarea "카톡에 답변이나 문의도 안됙"
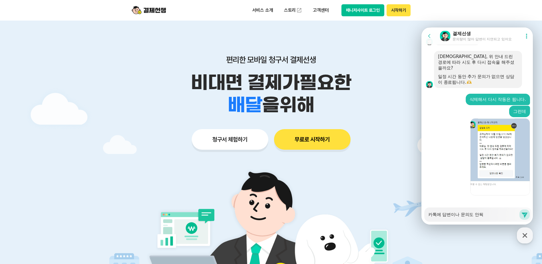
type textarea "x"
type textarea "카톡에 답변이나 문의도 안되고"
type textarea "x"
type textarea "카톡에 답변이나 문의도 안되고"
type textarea "x"
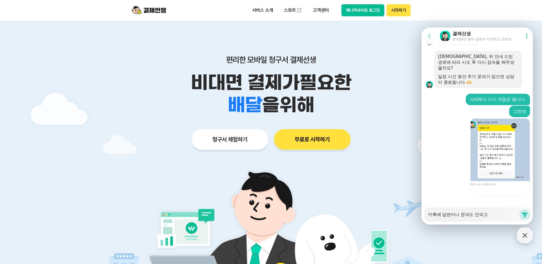
type textarea "카톡에 답변이나 문의도 안되고 ㅈ"
type textarea "x"
type textarea "카톡에 답변이나 문의도 안되고 저"
type textarea "x"
type textarea "카톡에 답변이나 문의도 안되고 전"
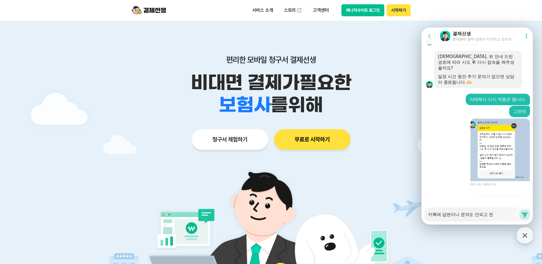
type textarea "x"
type textarea "카톡에 답변이나 문의도 안되고 젆"
type textarea "x"
type textarea "카톡에 답변이나 문의도 안되고 전호"
type textarea "x"
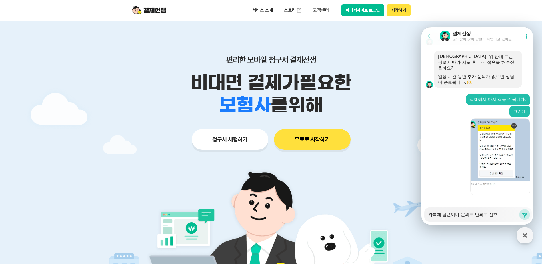
type textarea "카톡에 답변이나 문의도 안되고 전화"
type textarea "x"
type textarea "카톡에 답변이나 문의도 안되고 전화"
type textarea "x"
type textarea "카톡에 답변이나 문의도 안되고 전화"
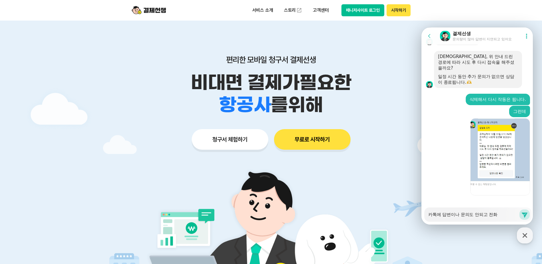
type textarea "x"
type textarea "카톡에 답변이나 문의도 안되고 전화ㄷ"
type textarea "x"
type textarea "카톡에 답변이나 문의도 안되고 전화도"
type textarea "x"
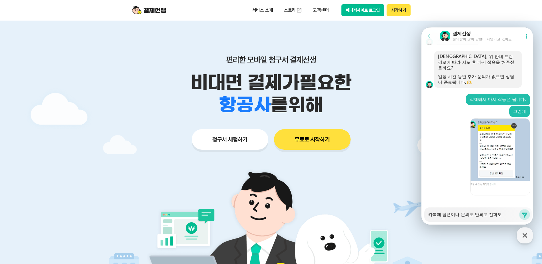
type textarea "카톡에 답변이나 문의도 안되고 전화도"
type textarea "x"
type textarea "카톡에 답변이나 문의도 안되고 전화도 ㄹ"
type textarea "x"
type textarea "카톡에 답변이나 문의도 안되고 전화도 ㅀ"
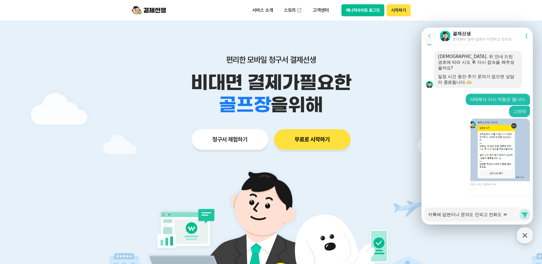
type textarea "x"
type textarea "카톡에 답변이나 문의도 안되고 전화도 ㄹ"
type textarea "x"
type textarea "카톡에 답변이나 문의도 안되고 전화도"
type textarea "x"
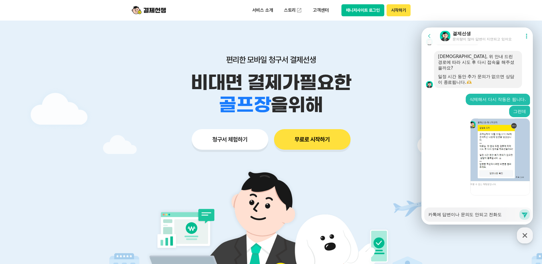
type textarea "카톡에 답변이나 문의도 안되고 전화도 ㅎ"
type textarea "x"
type textarea "카톡에 답변이나 문의도 안되고 전화도 하"
type textarea "x"
type textarea "카톡에 답변이나 문의도 안되고 전화도 할"
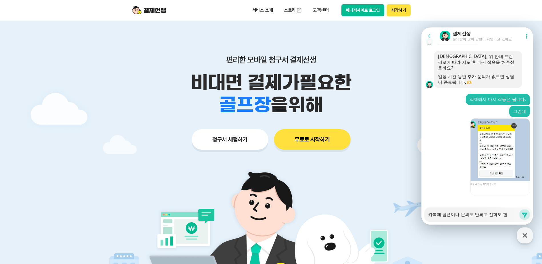
type textarea "x"
type textarea "카톡에 답변이나 문의도 안되고 전화도 할"
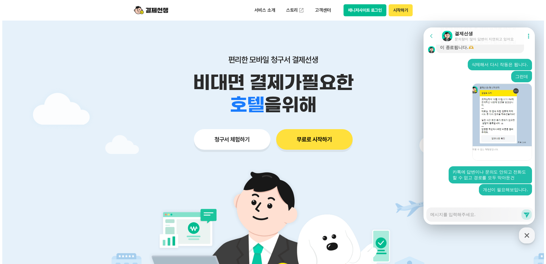
scroll to position [1132, 0]
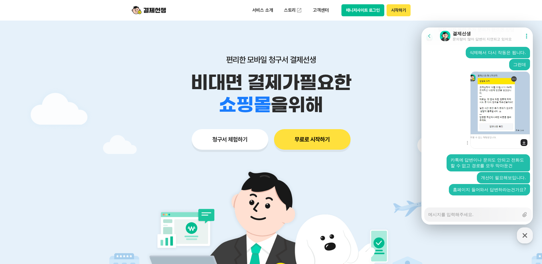
click at [488, 121] on img at bounding box center [500, 109] width 60 height 77
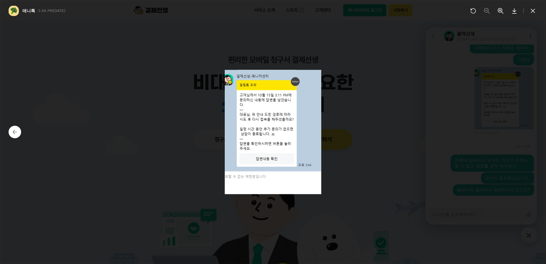
scroll to position [1137, 0]
